Goal: Task Accomplishment & Management: Manage account settings

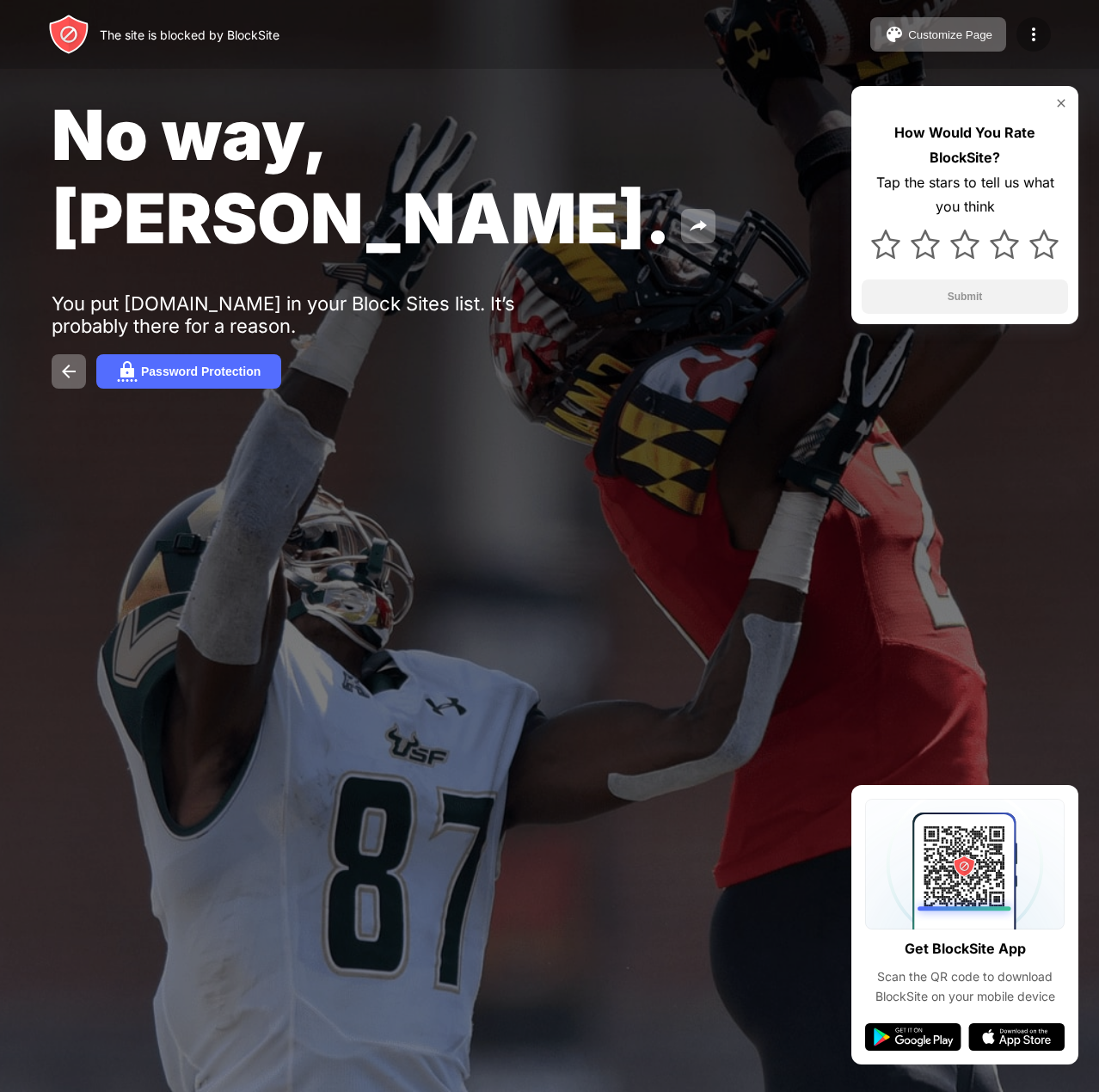
click at [1035, 39] on img at bounding box center [1034, 35] width 21 height 21
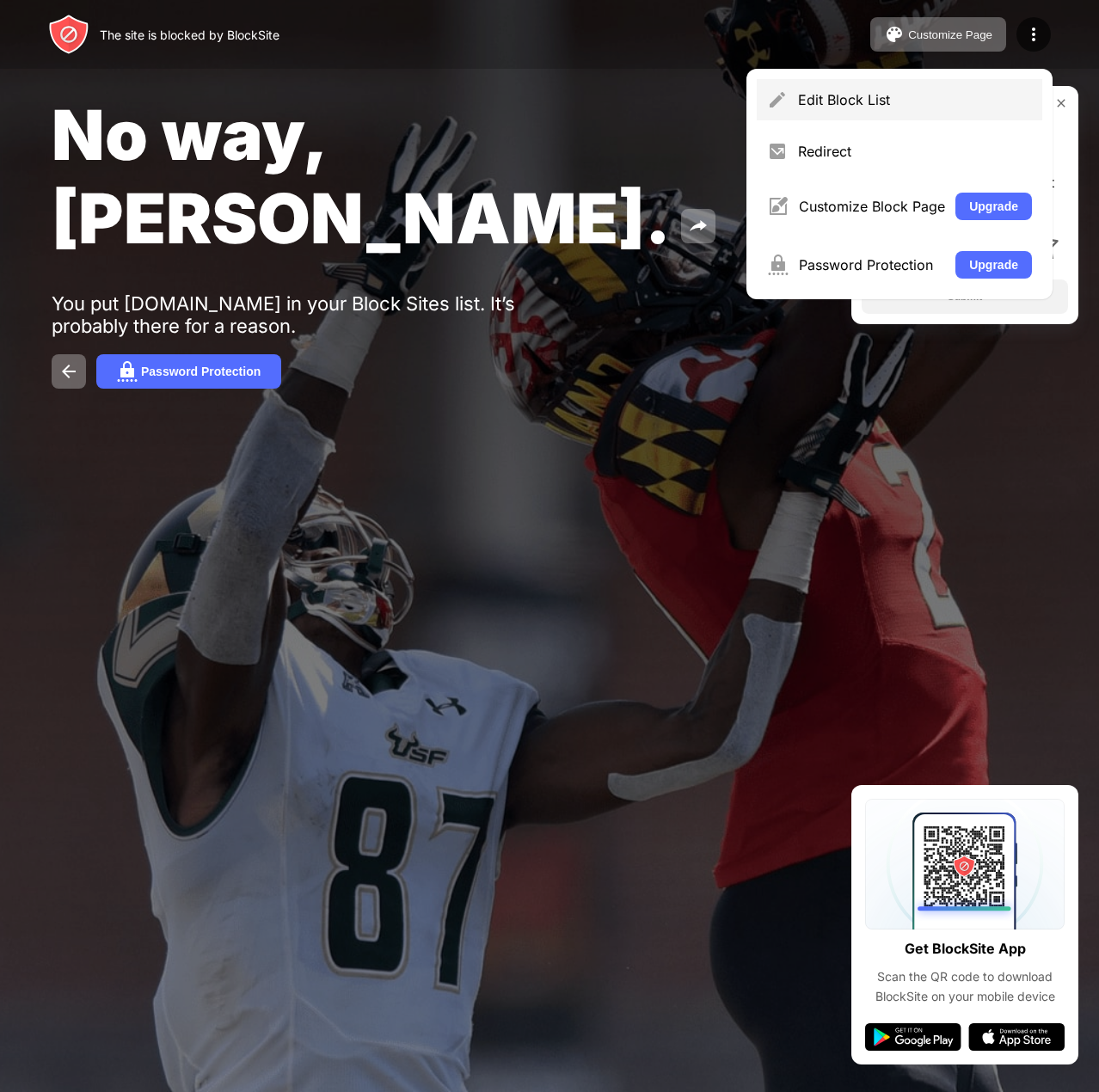
click at [870, 104] on div "Edit Block List" at bounding box center [914, 100] width 234 height 17
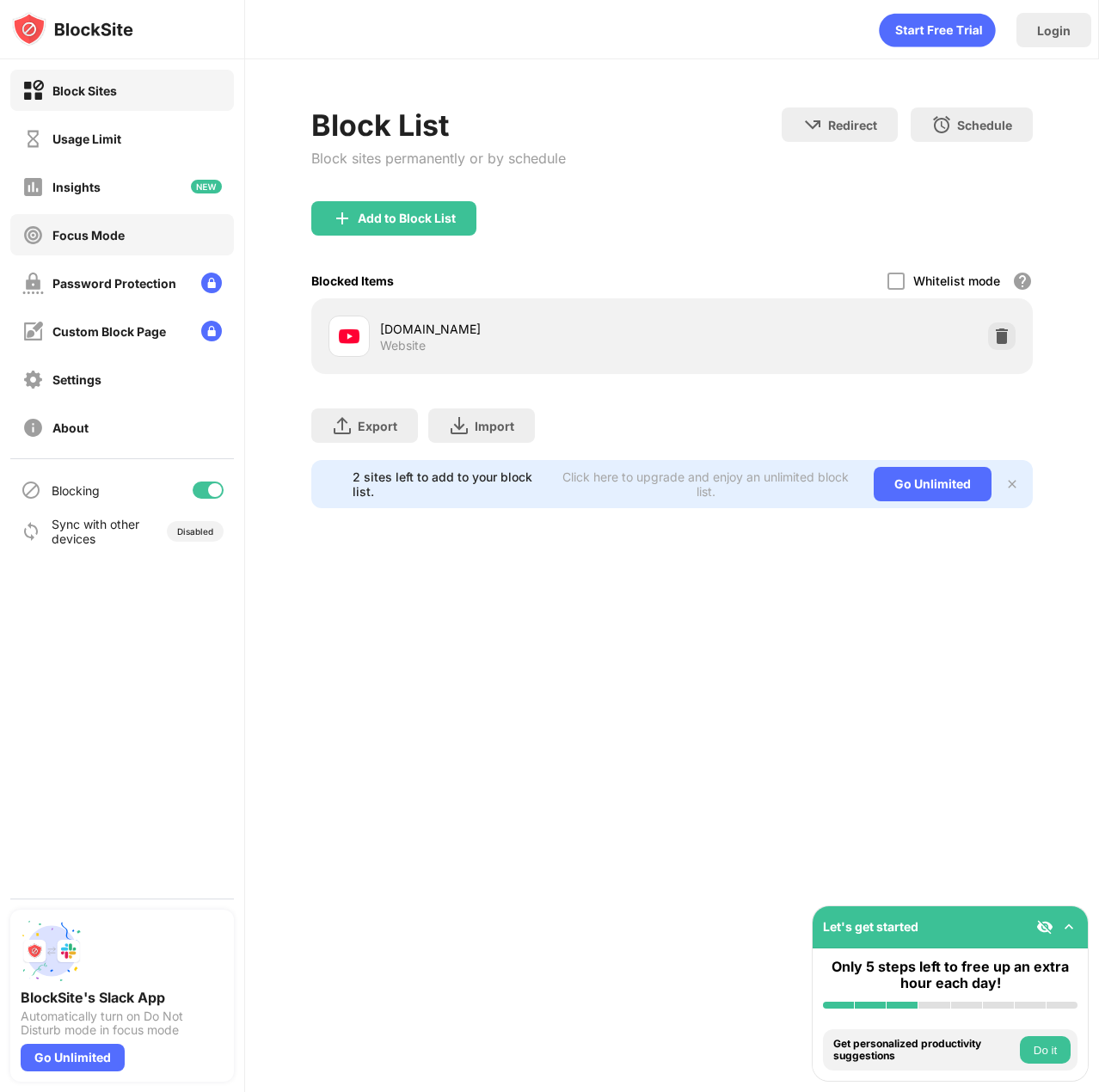
click at [105, 228] on div "Focus Mode" at bounding box center [88, 235] width 72 height 15
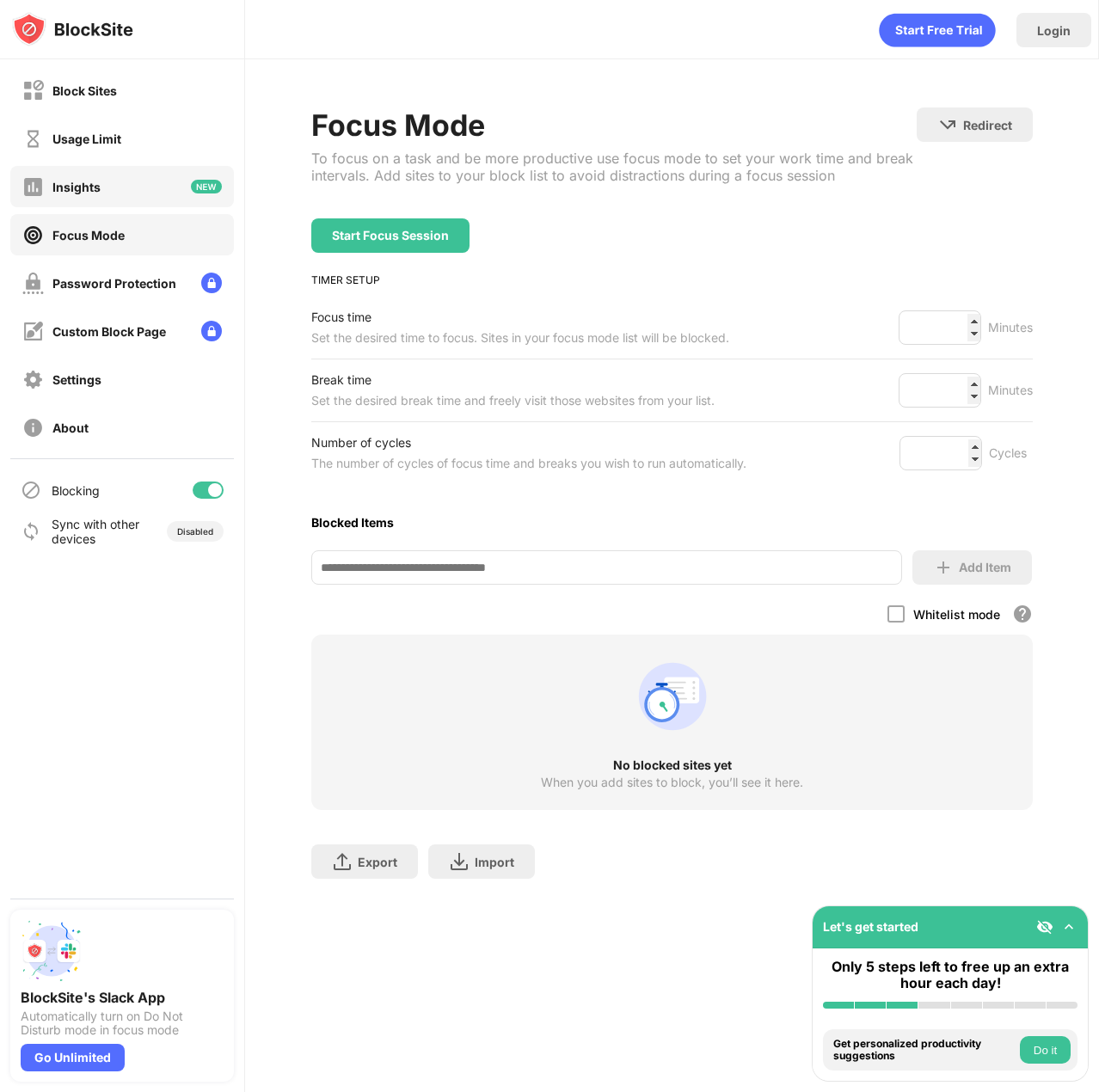
click at [145, 187] on div "Insights" at bounding box center [122, 186] width 224 height 41
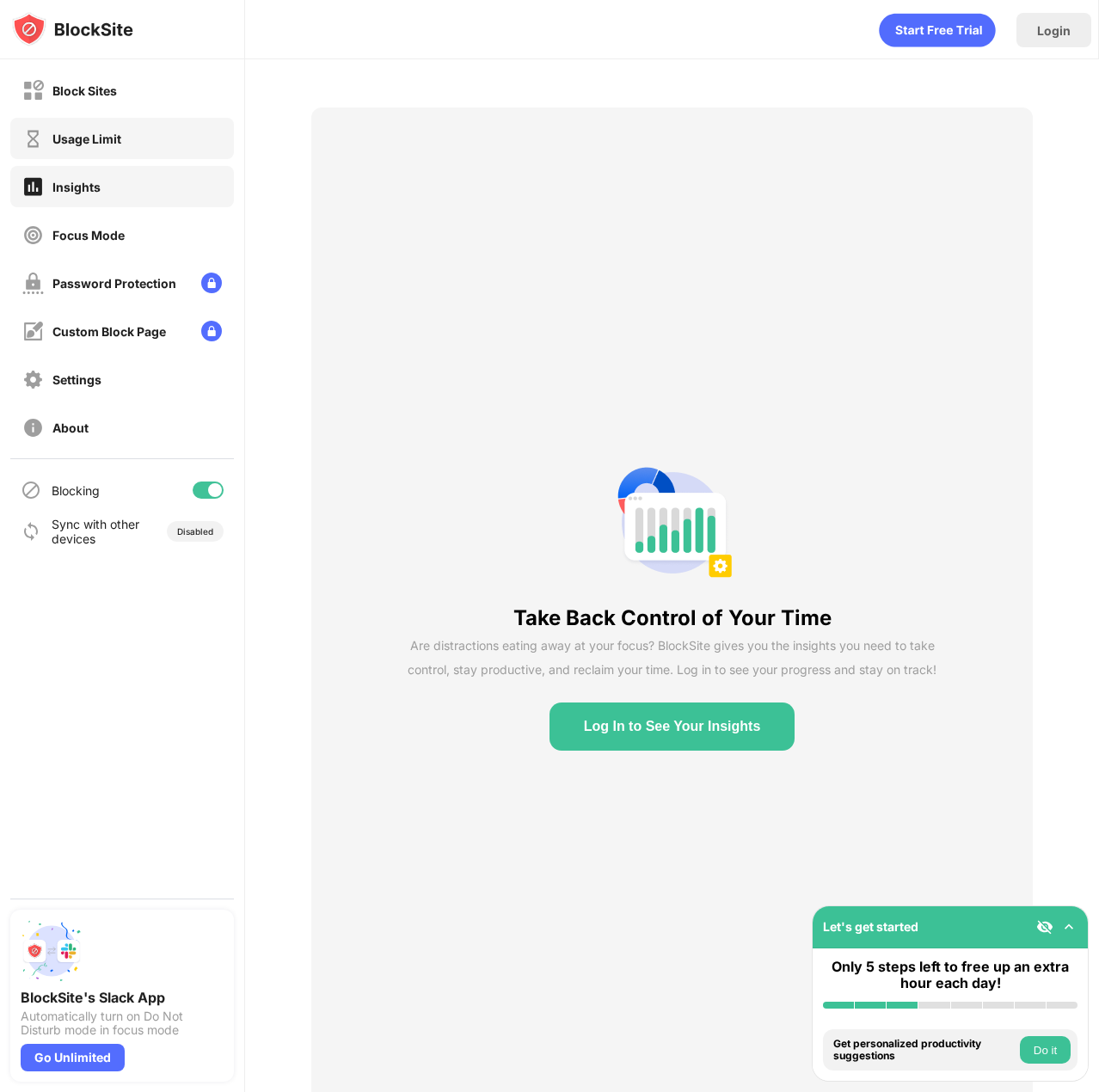
click at [122, 140] on div "Usage Limit" at bounding box center [122, 138] width 224 height 41
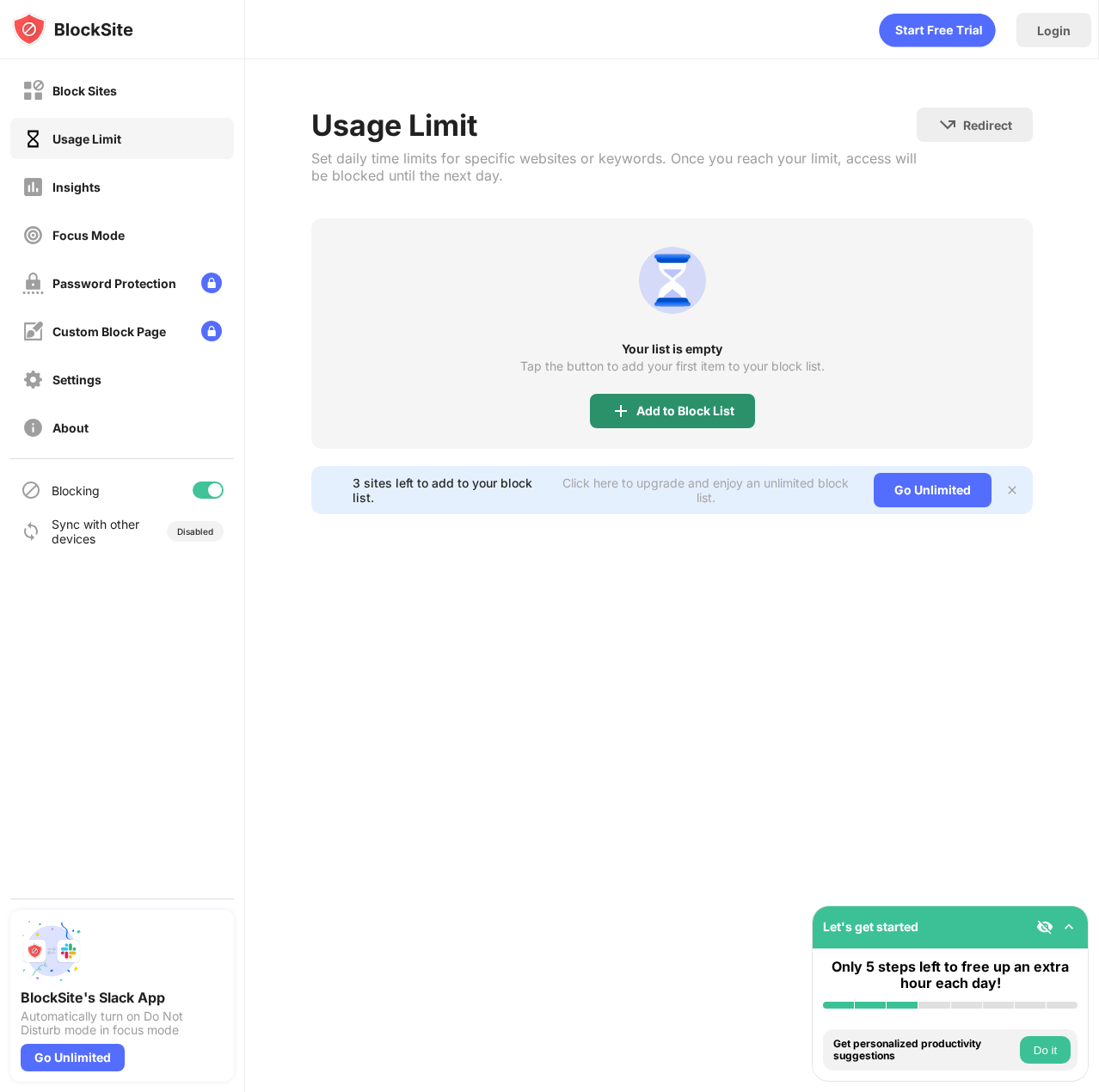
click at [707, 412] on div "Add to Block List" at bounding box center [685, 411] width 98 height 14
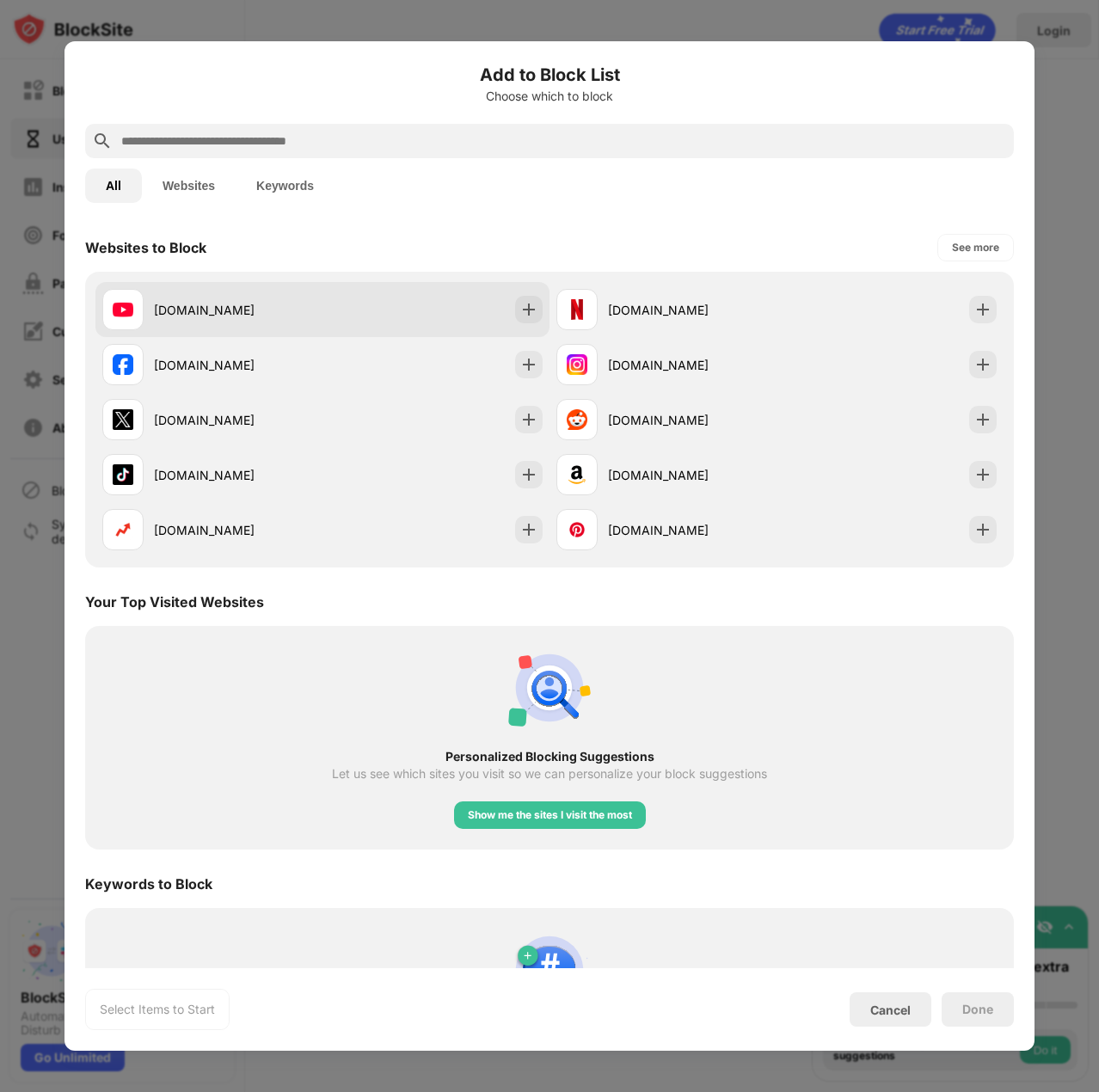
click at [234, 307] on div "[DOMAIN_NAME]" at bounding box center [238, 310] width 168 height 18
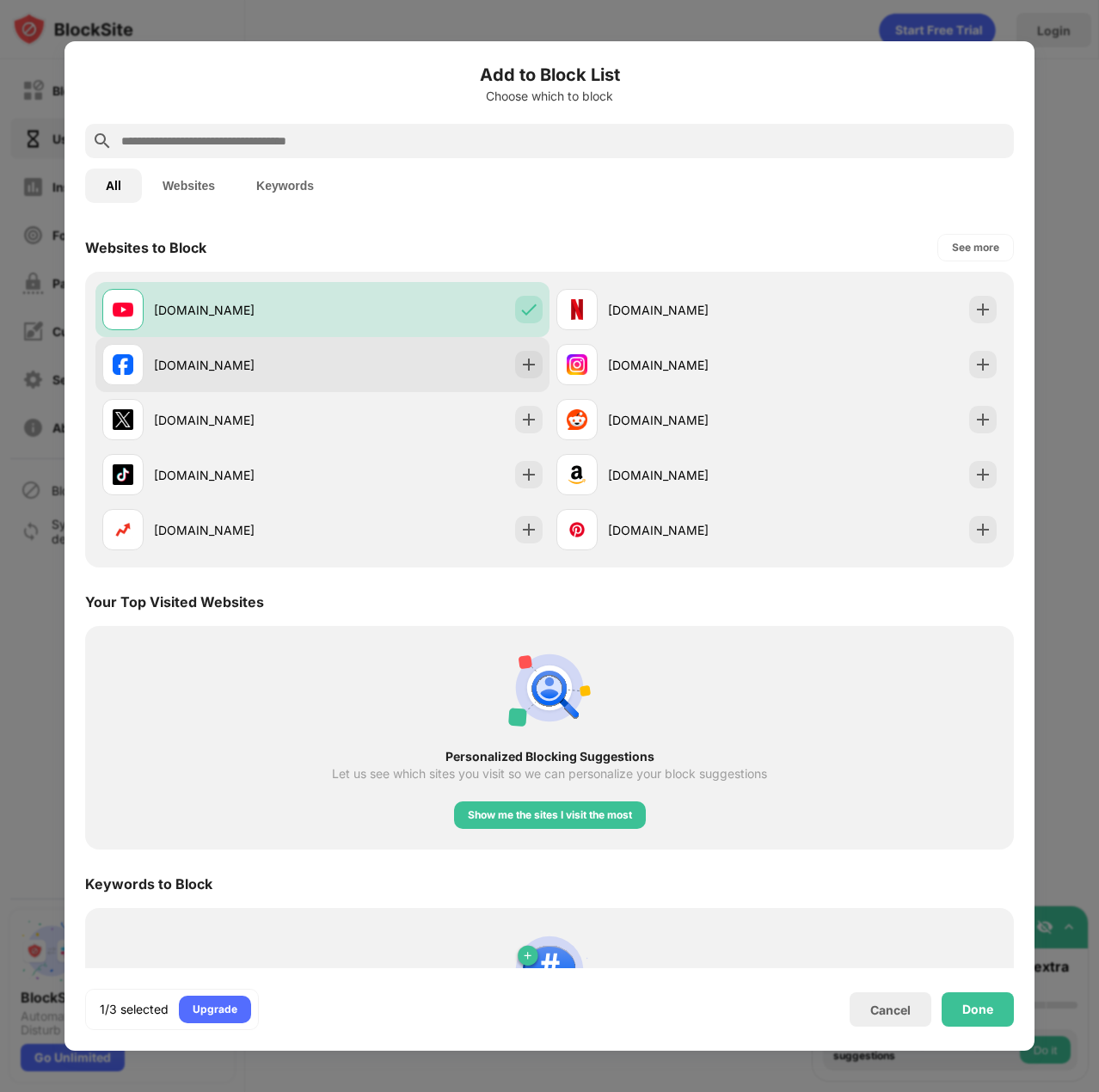
click at [291, 356] on div "[DOMAIN_NAME]" at bounding box center [238, 365] width 168 height 18
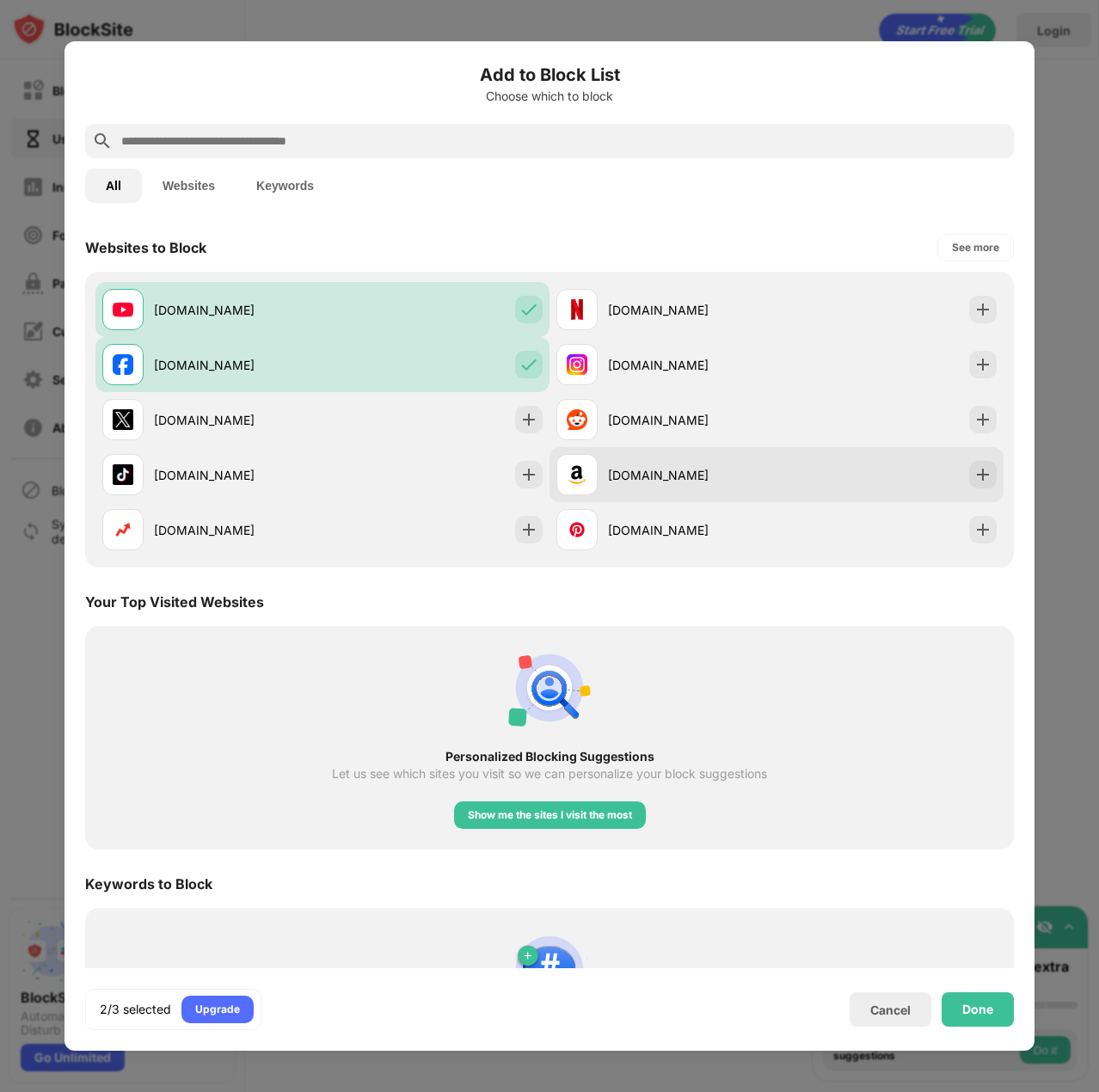
click at [695, 488] on div "[DOMAIN_NAME]" at bounding box center [666, 474] width 220 height 41
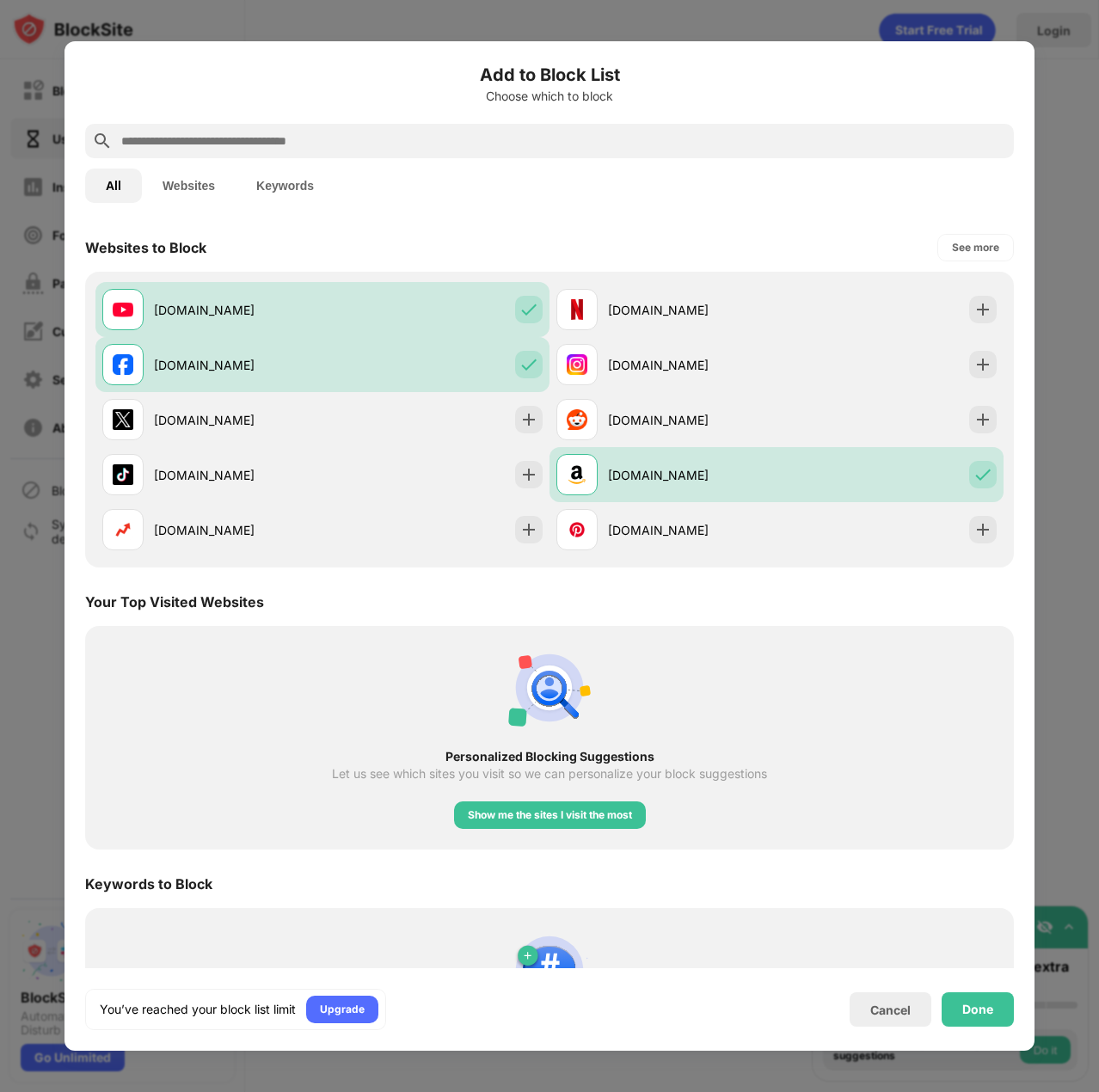
click at [330, 138] on input "text" at bounding box center [563, 141] width 887 height 21
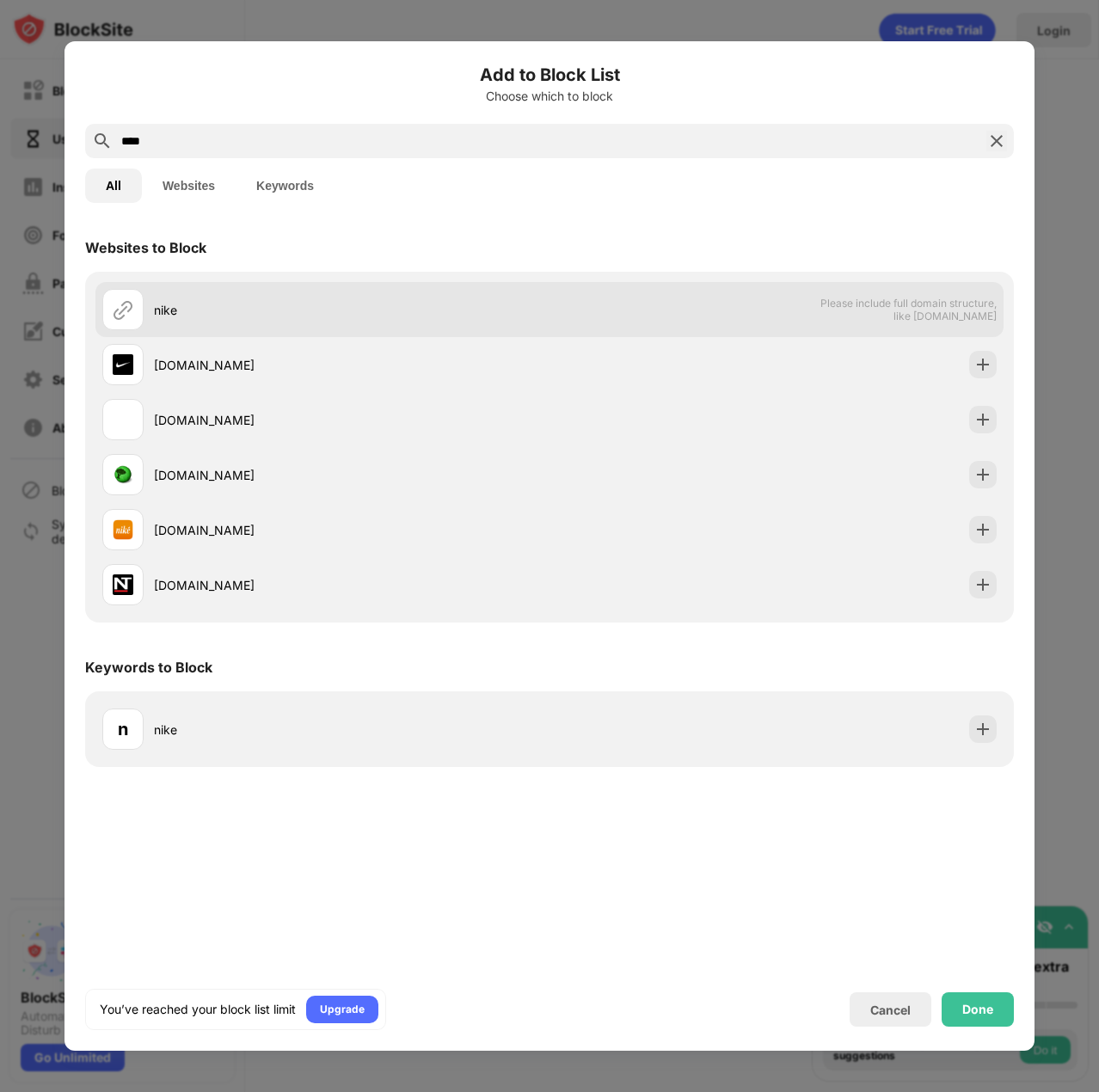
type input "****"
click at [301, 305] on div "nike" at bounding box center [352, 310] width 395 height 18
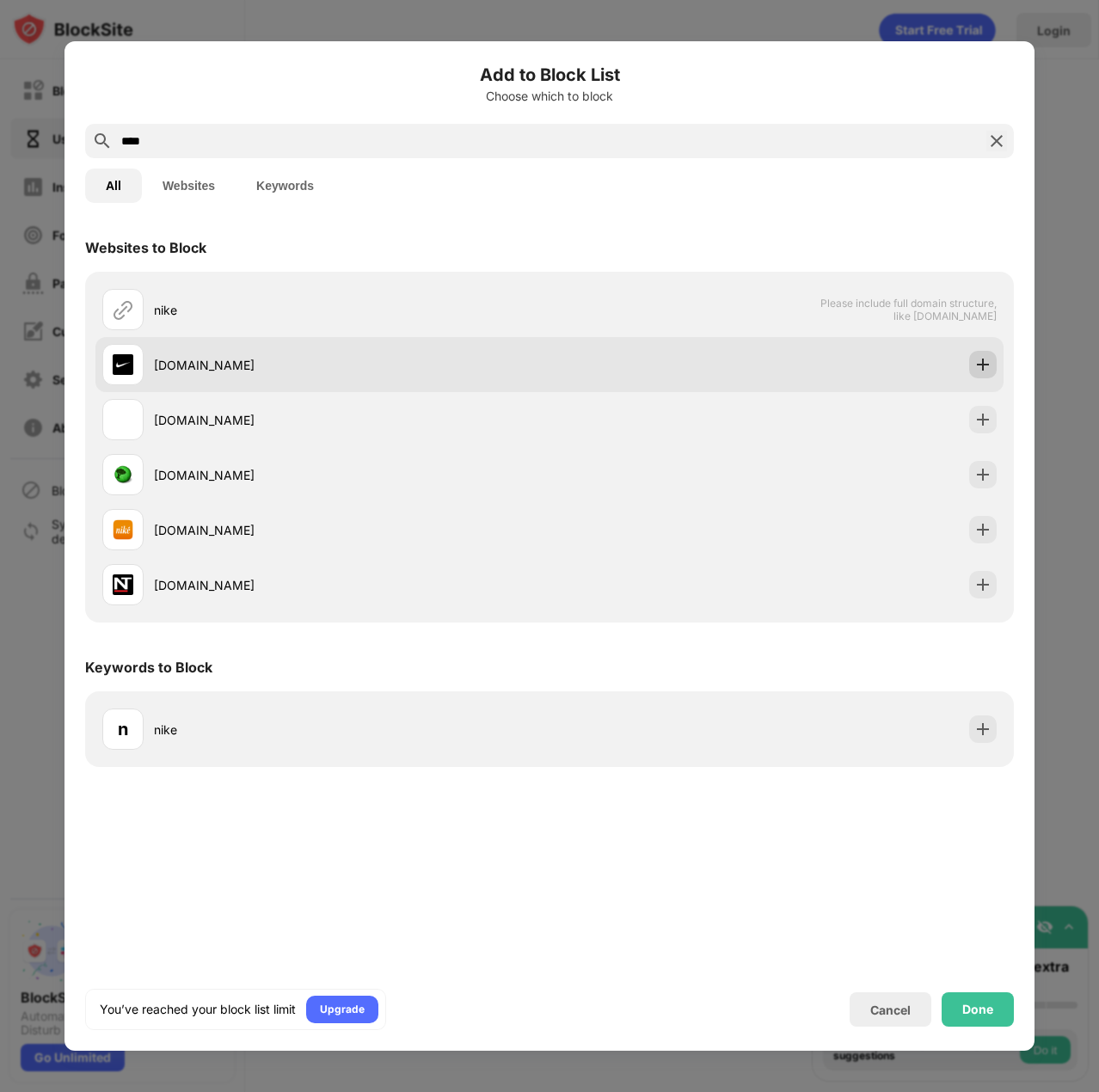
click at [981, 364] on img at bounding box center [983, 365] width 17 height 17
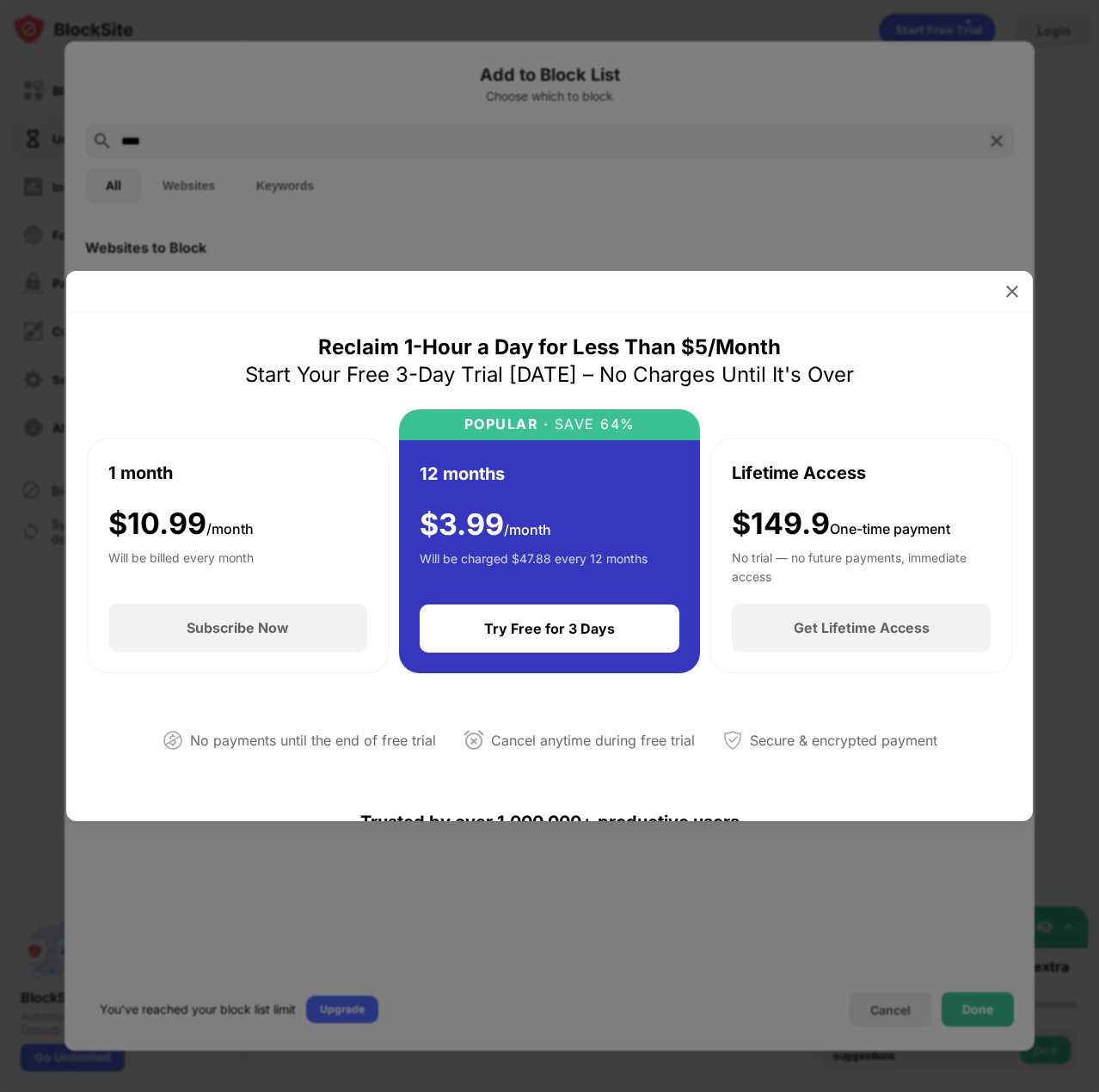
click at [665, 214] on div at bounding box center [550, 546] width 1099 height 1092
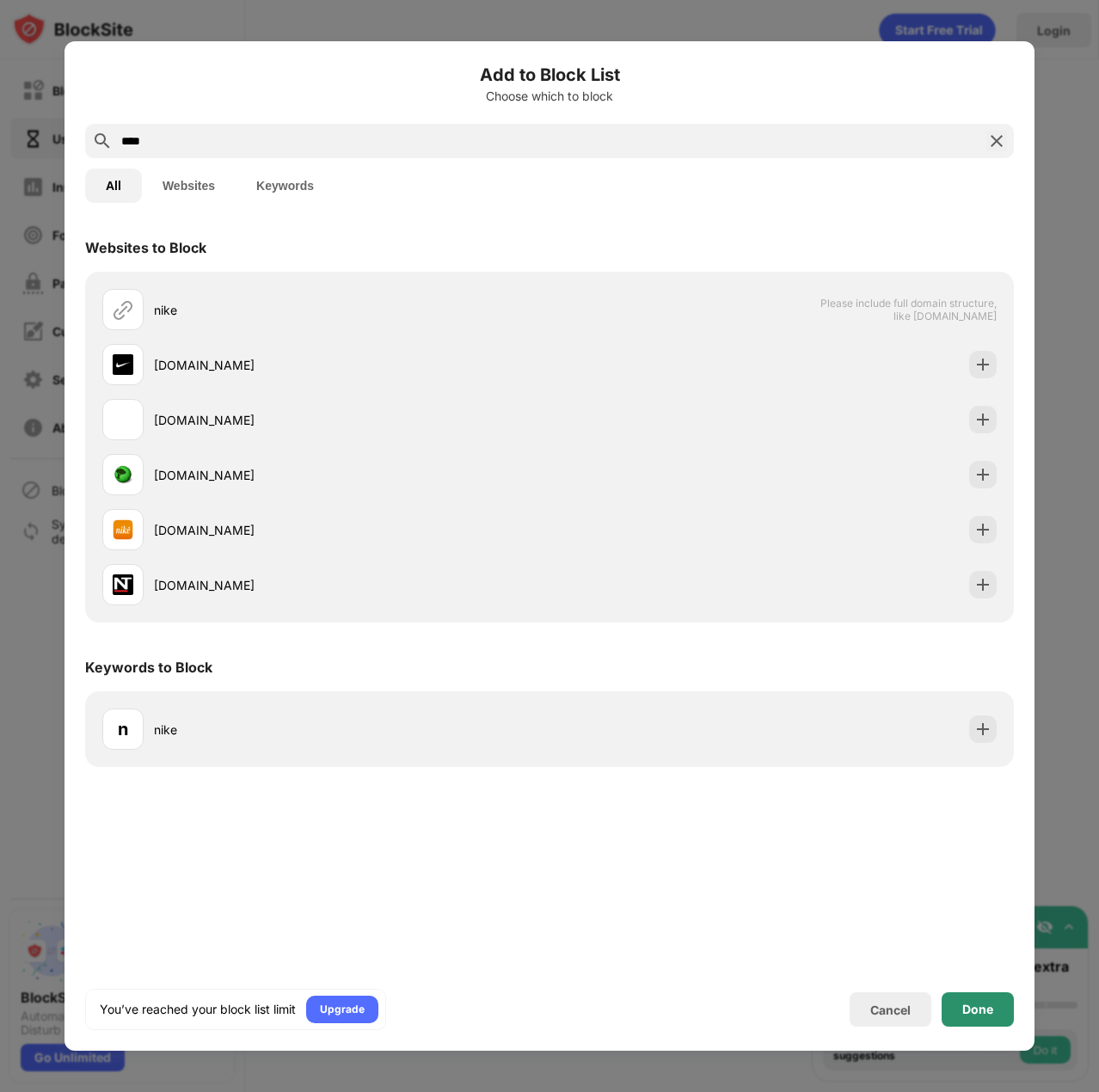
click at [974, 1008] on div "Done" at bounding box center [978, 1009] width 31 height 14
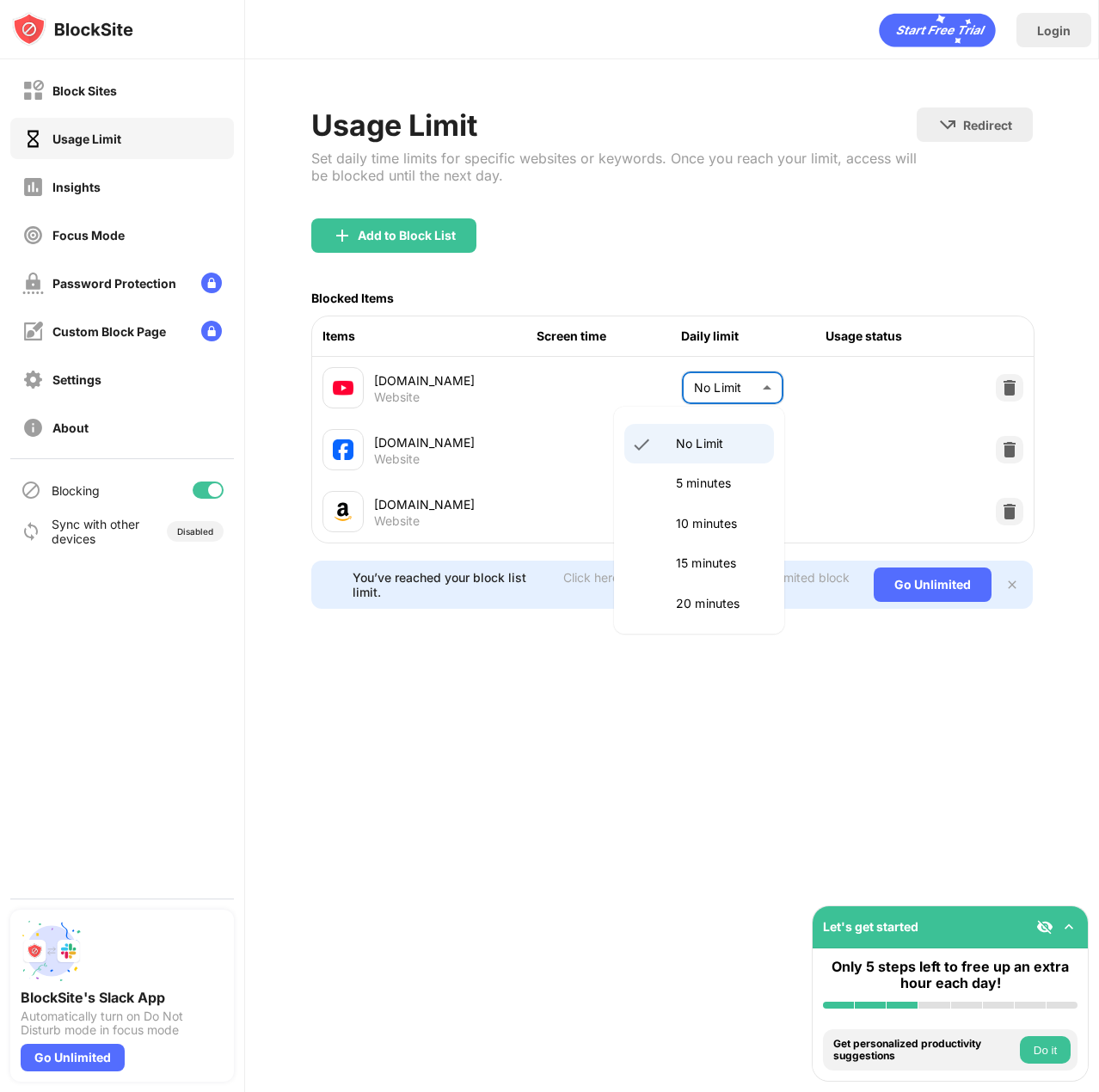
click at [750, 388] on body "Block Sites Usage Limit Insights Focus Mode Password Protection Custom Block Pa…" at bounding box center [550, 546] width 1099 height 1092
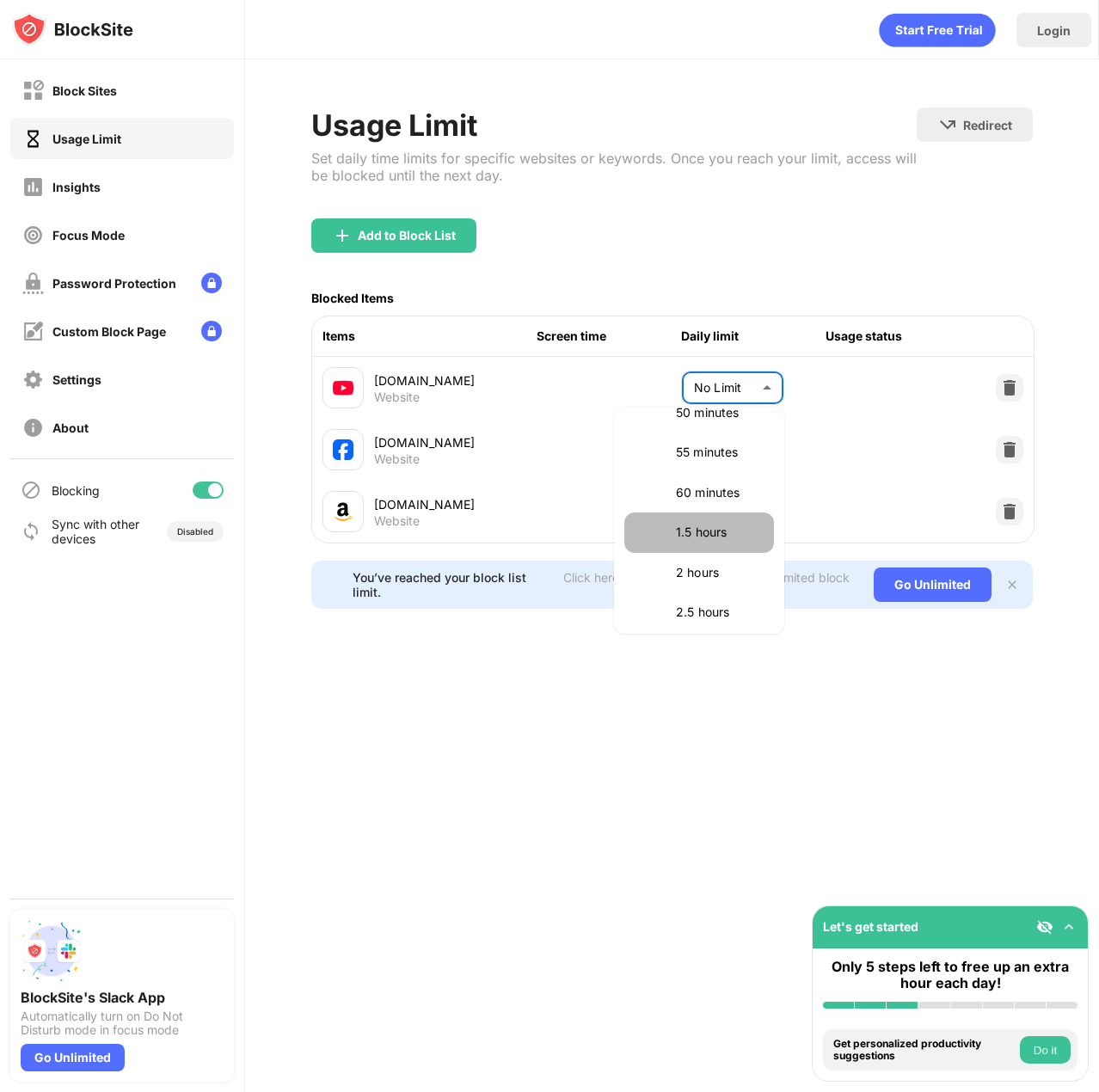
click at [717, 529] on p "1.5 hours" at bounding box center [719, 532] width 88 height 19
type input "**"
